Goal: Task Accomplishment & Management: Complete application form

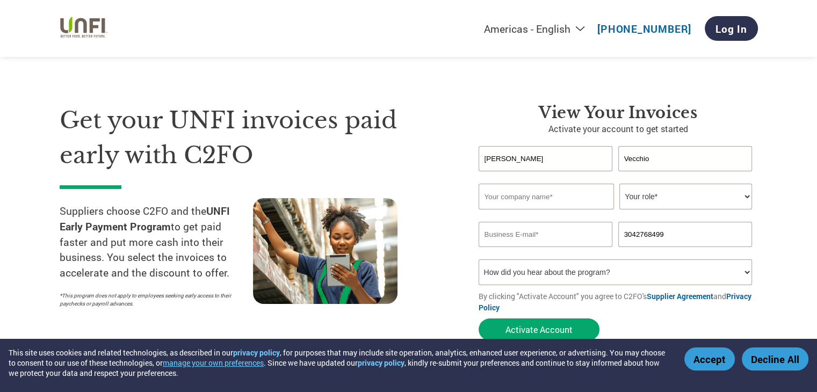
type input "Real mesa"
click at [631, 198] on select "Your role* CFO Controller Credit Manager Finance Director Treasurer CEO Preside…" at bounding box center [685, 197] width 133 height 26
select select "CFO"
click at [619, 184] on select "Your role* CFO Controller Credit Manager Finance Director Treasurer CEO Preside…" at bounding box center [685, 197] width 133 height 26
click at [558, 226] on input "email" at bounding box center [545, 234] width 134 height 25
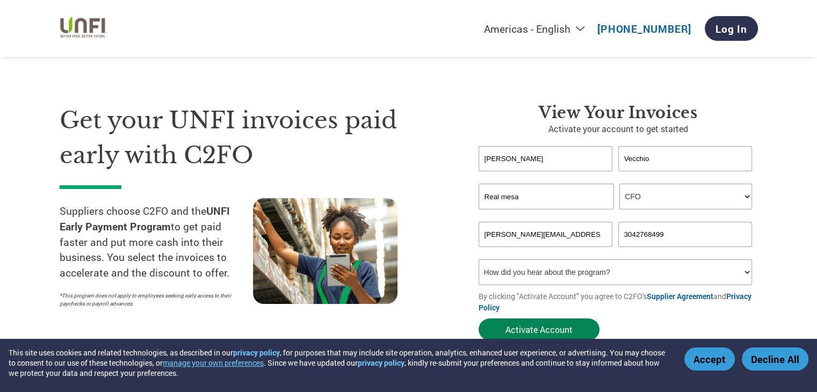
type input "[PERSON_NAME][EMAIL_ADDRESS][DOMAIN_NAME]"
click at [552, 326] on button "Activate Account" at bounding box center [538, 329] width 121 height 22
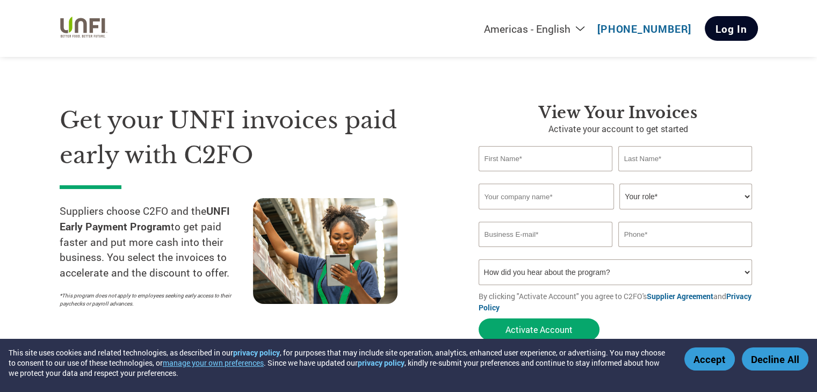
click at [717, 28] on link "Log In" at bounding box center [731, 28] width 53 height 25
